Goal: Transaction & Acquisition: Purchase product/service

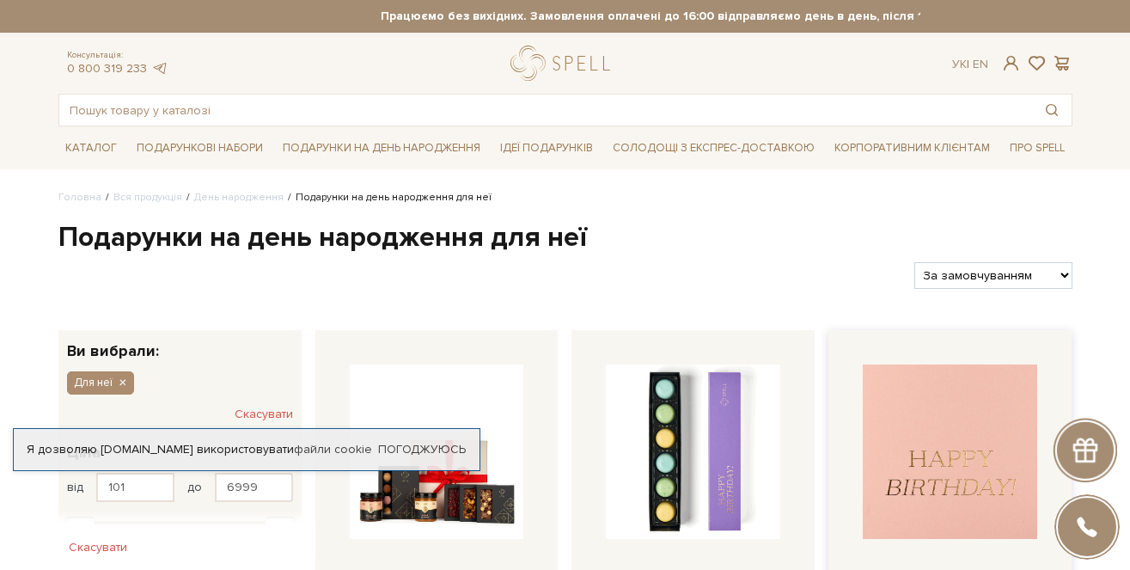
click at [958, 453] on img at bounding box center [950, 451] width 174 height 174
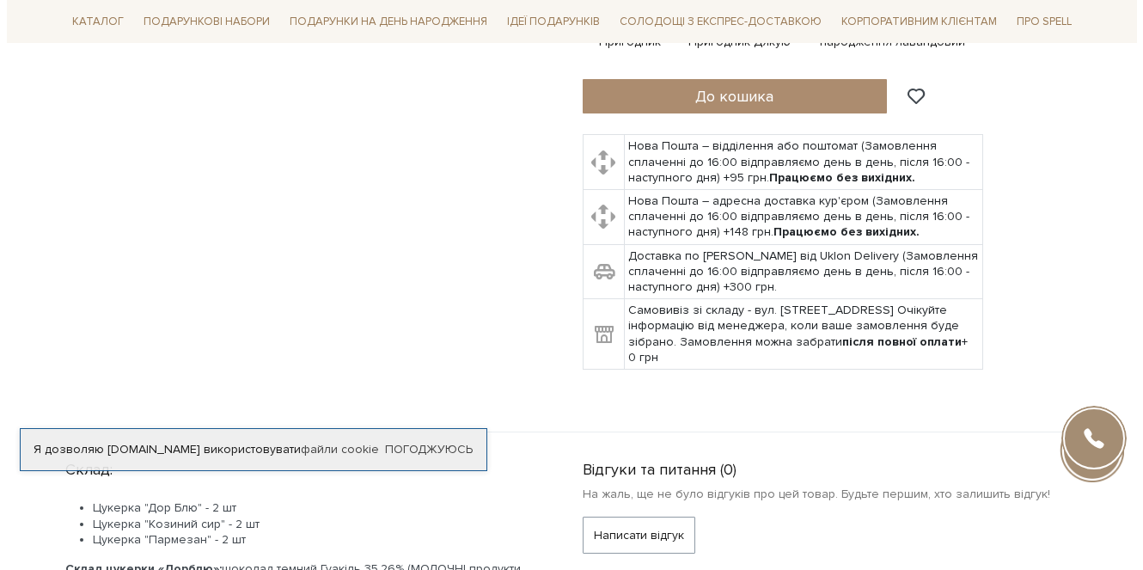
scroll to position [432, 0]
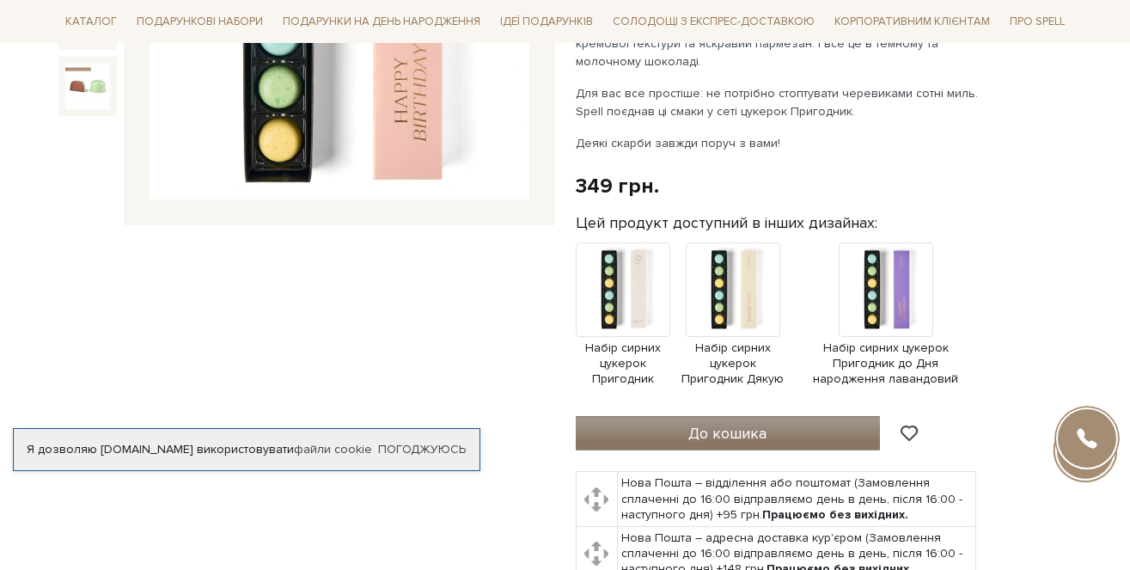
click at [795, 425] on button "До кошика" at bounding box center [728, 433] width 305 height 34
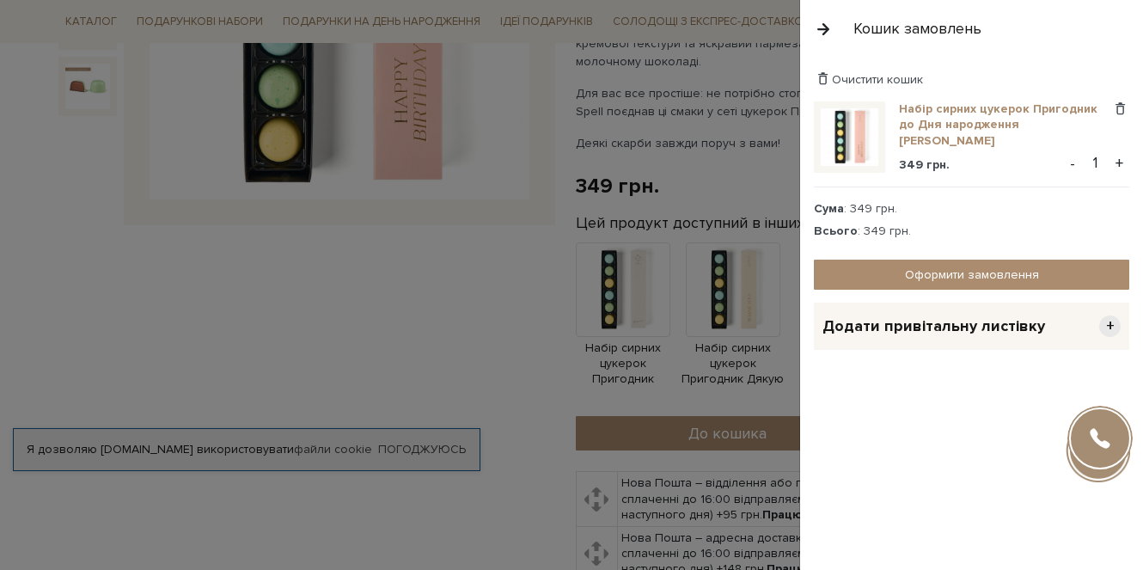
click at [1110, 111] on link "Набір сирних цукерок Пригодник до Дня народження [PERSON_NAME]" at bounding box center [1005, 124] width 212 height 47
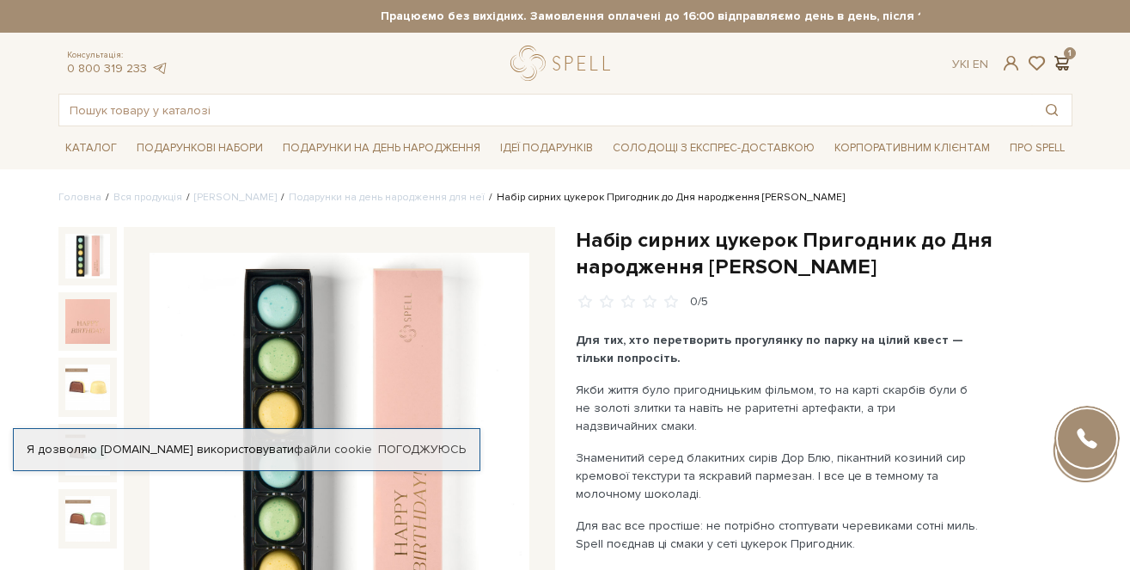
click at [1059, 56] on span at bounding box center [1062, 63] width 21 height 18
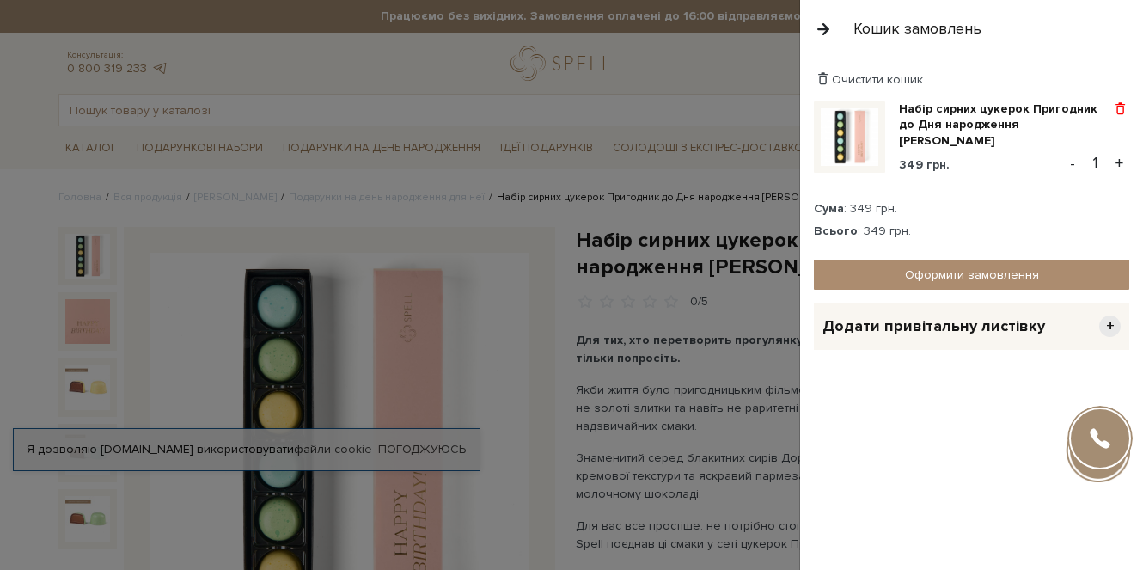
click at [1119, 111] on span at bounding box center [1120, 108] width 18 height 15
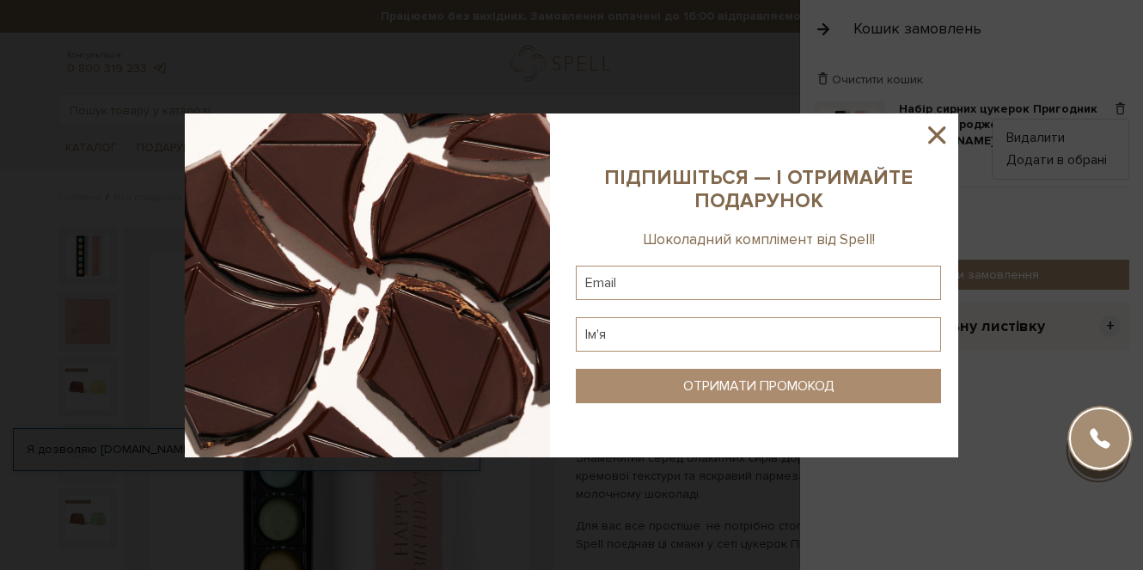
click at [851, 539] on div at bounding box center [571, 285] width 1143 height 570
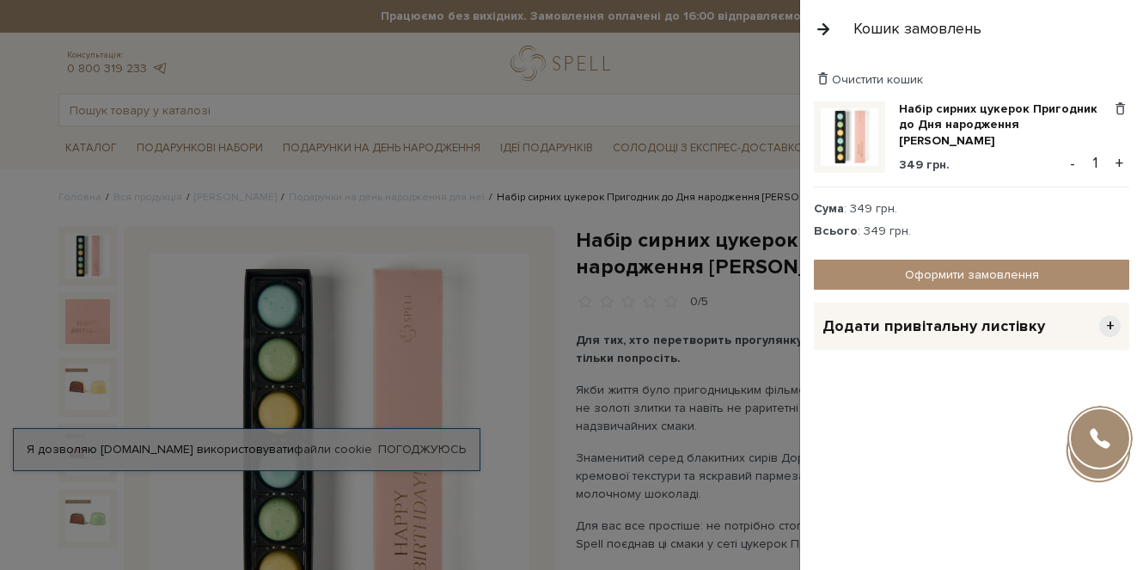
click at [1111, 319] on span "+" at bounding box center [1109, 325] width 21 height 21
